Goal: Task Accomplishment & Management: Use online tool/utility

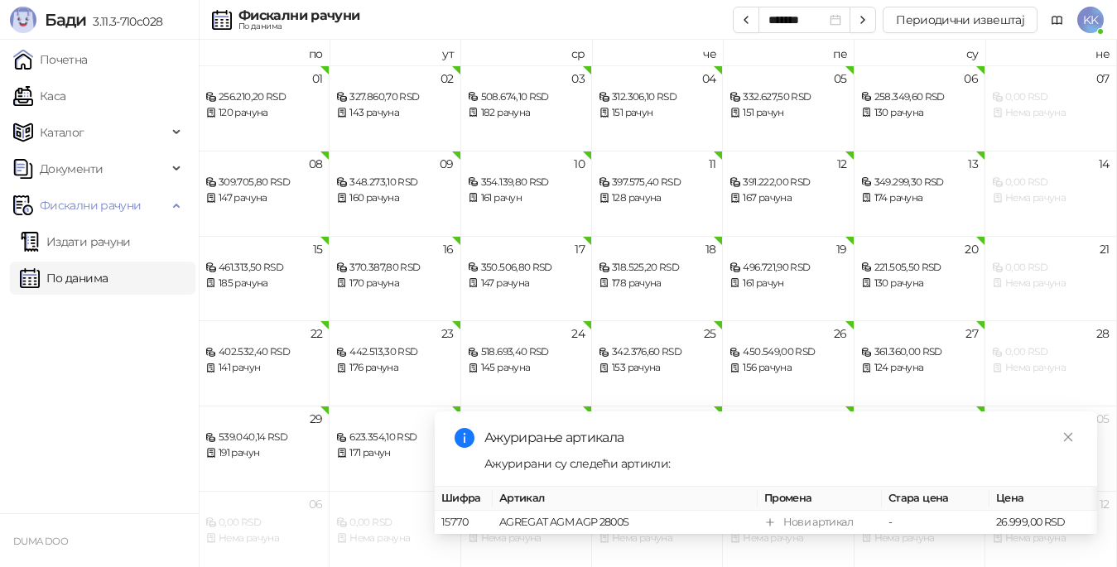
click at [50, 285] on link "По данима" at bounding box center [64, 278] width 88 height 33
type input "*******"
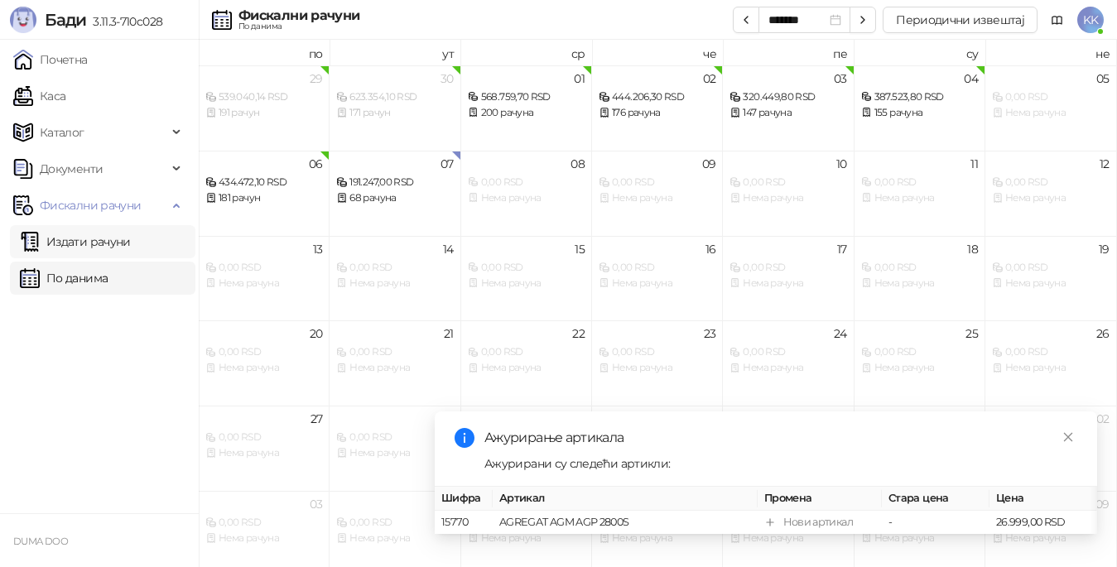
click at [69, 251] on link "Издати рачуни" at bounding box center [75, 241] width 111 height 33
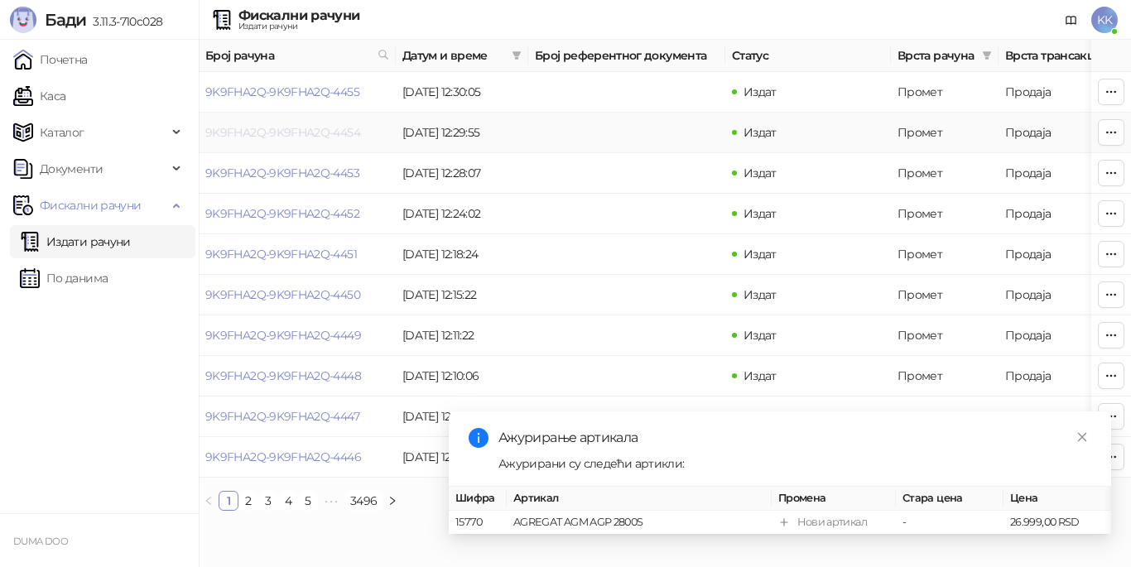
click at [255, 132] on link "9K9FHA2Q-9K9FHA2Q-4454" at bounding box center [282, 132] width 155 height 15
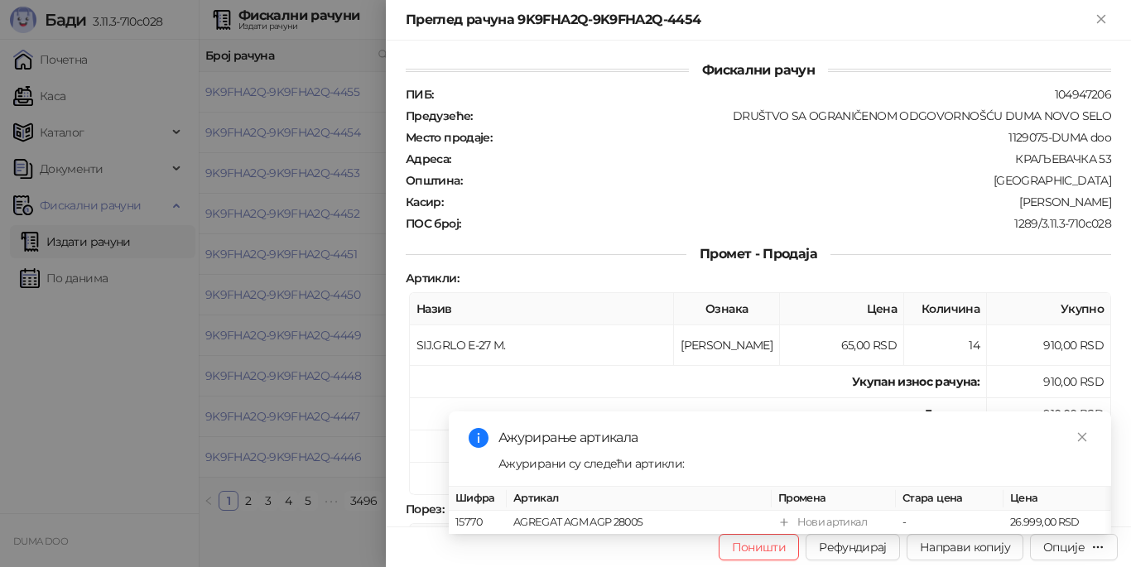
click at [278, 164] on div at bounding box center [565, 283] width 1131 height 567
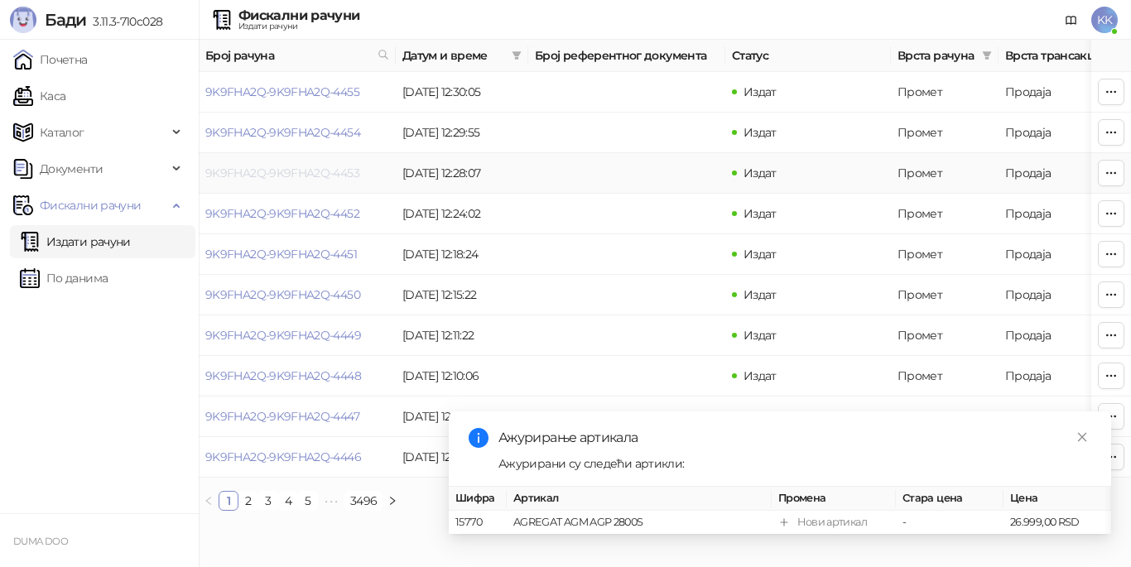
click at [303, 170] on link "9K9FHA2Q-9K9FHA2Q-4453" at bounding box center [282, 173] width 154 height 15
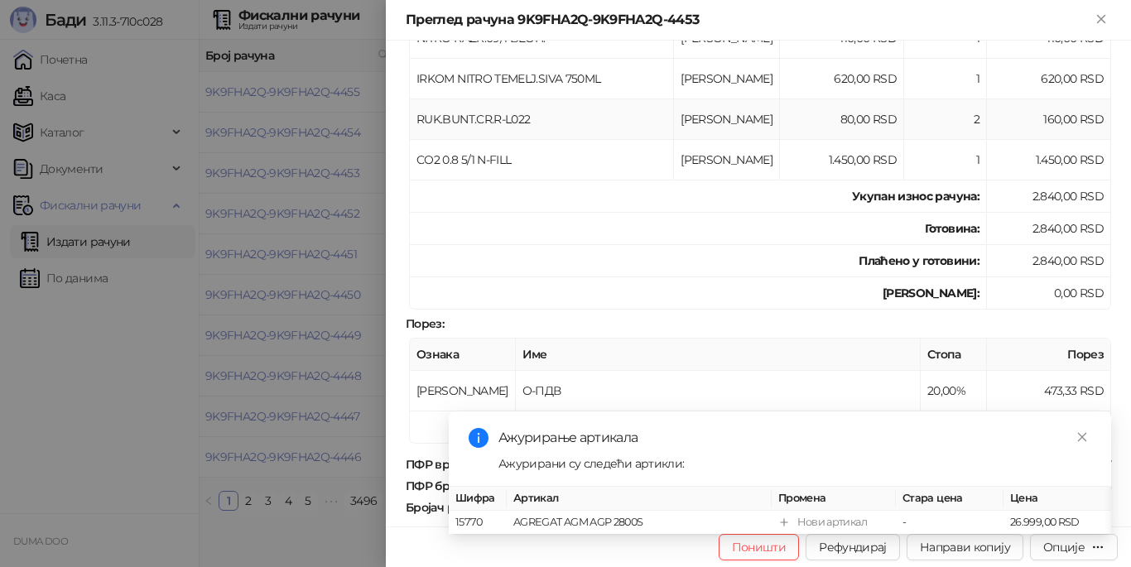
scroll to position [497, 0]
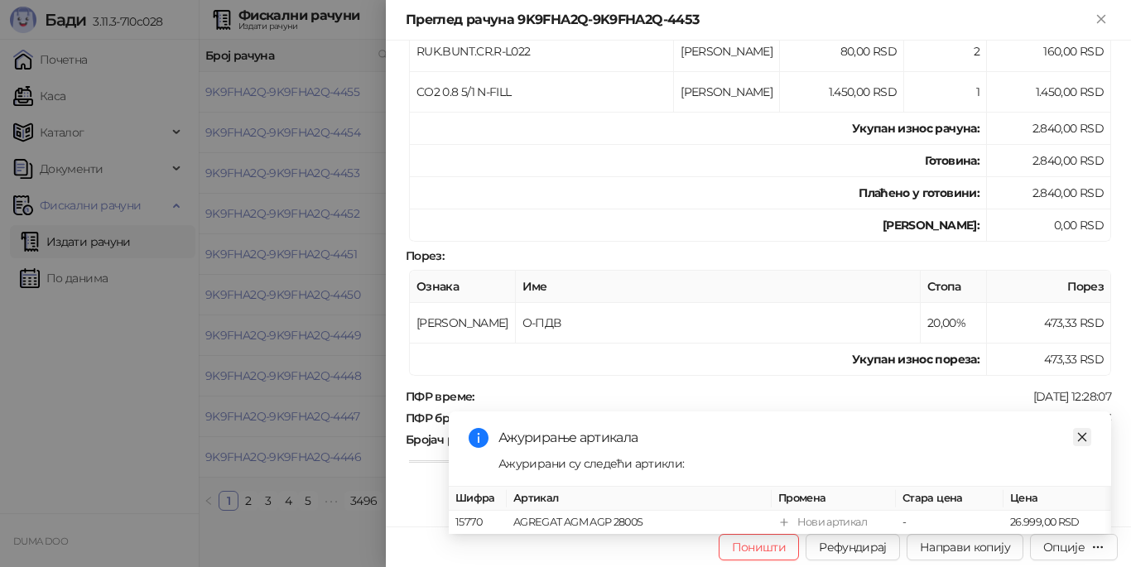
click at [1083, 431] on icon "close" at bounding box center [1082, 437] width 12 height 12
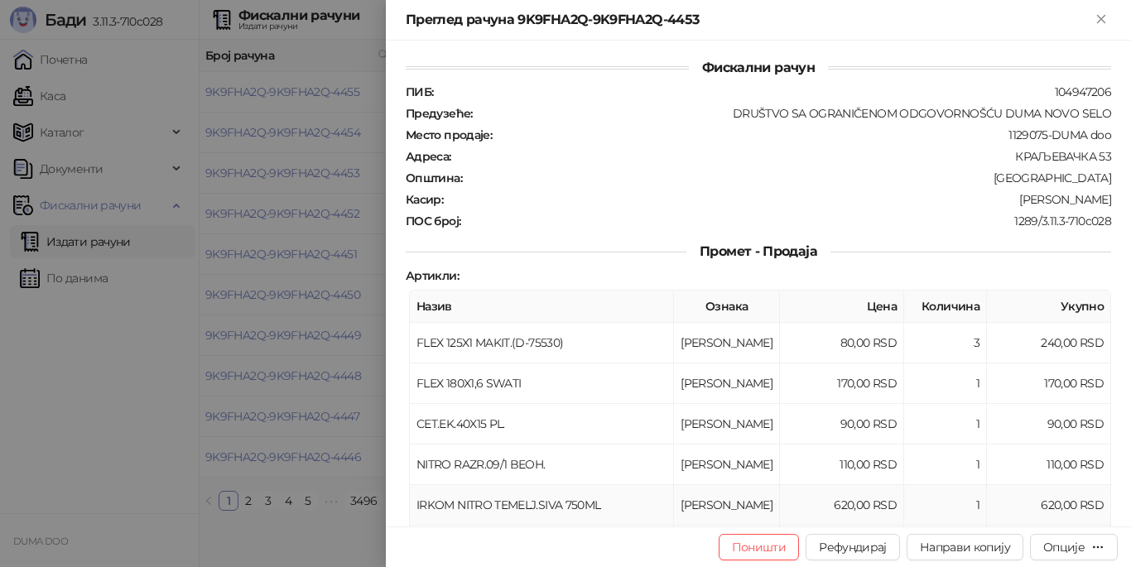
scroll to position [0, 0]
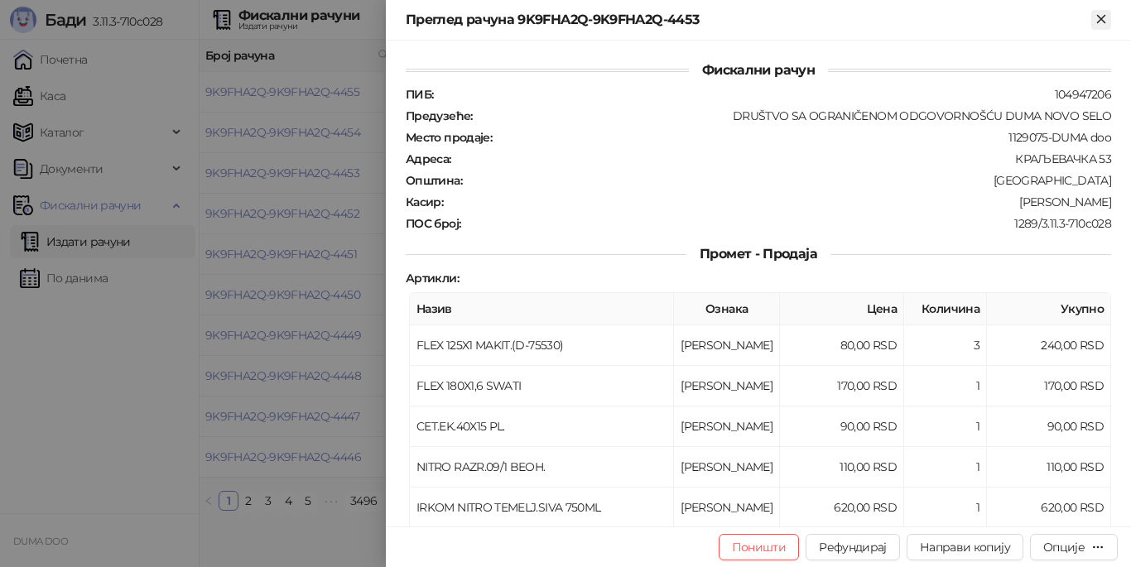
click at [1099, 17] on icon "Close" at bounding box center [1100, 18] width 7 height 7
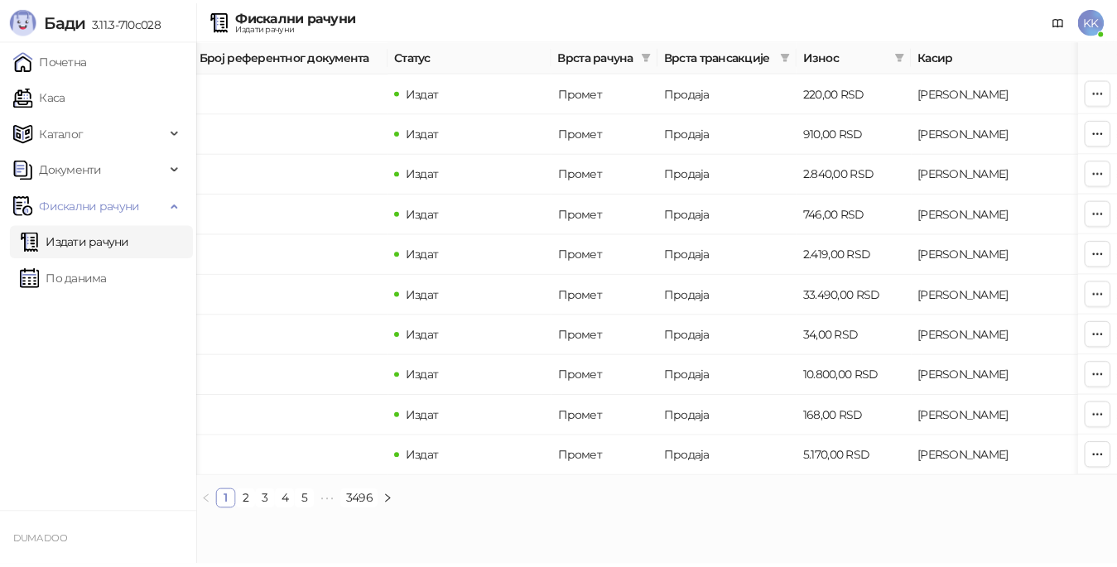
scroll to position [0, 336]
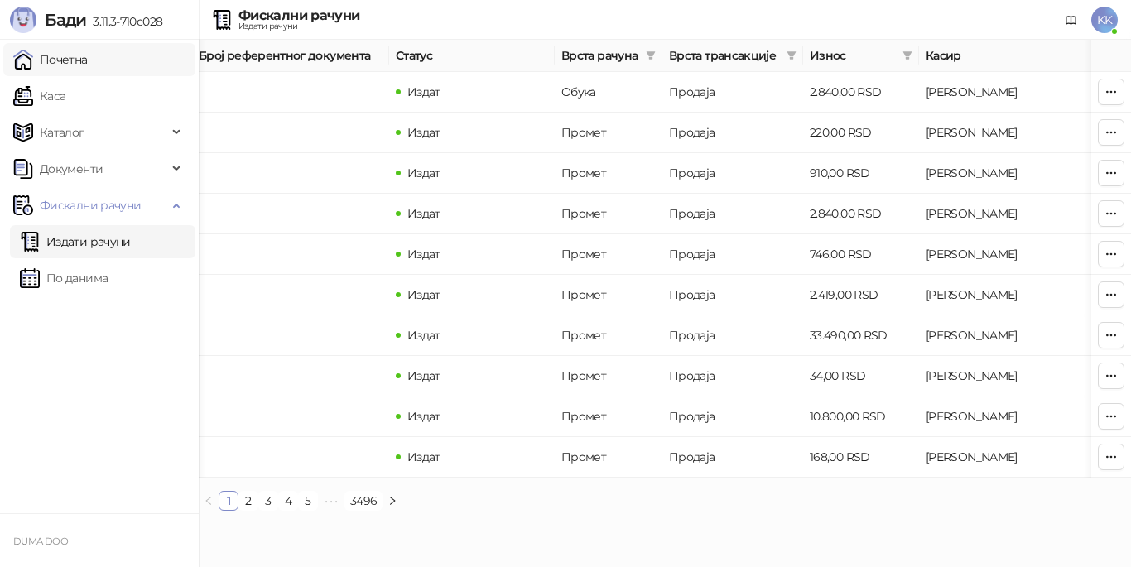
click at [57, 63] on link "Почетна" at bounding box center [50, 59] width 75 height 33
